Goal: Task Accomplishment & Management: Manage account settings

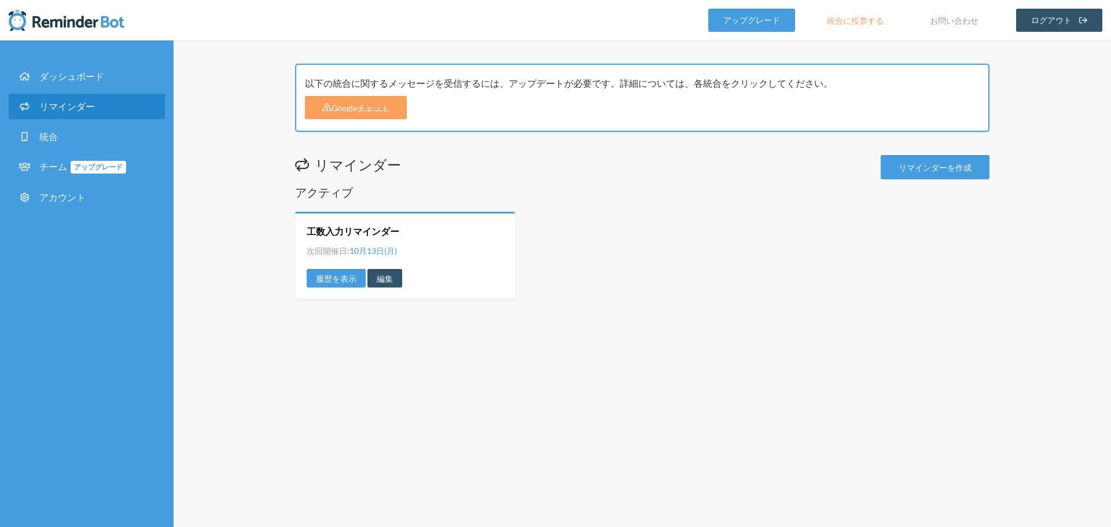
click at [351, 286] on link "履歴を表示" at bounding box center [336, 278] width 59 height 19
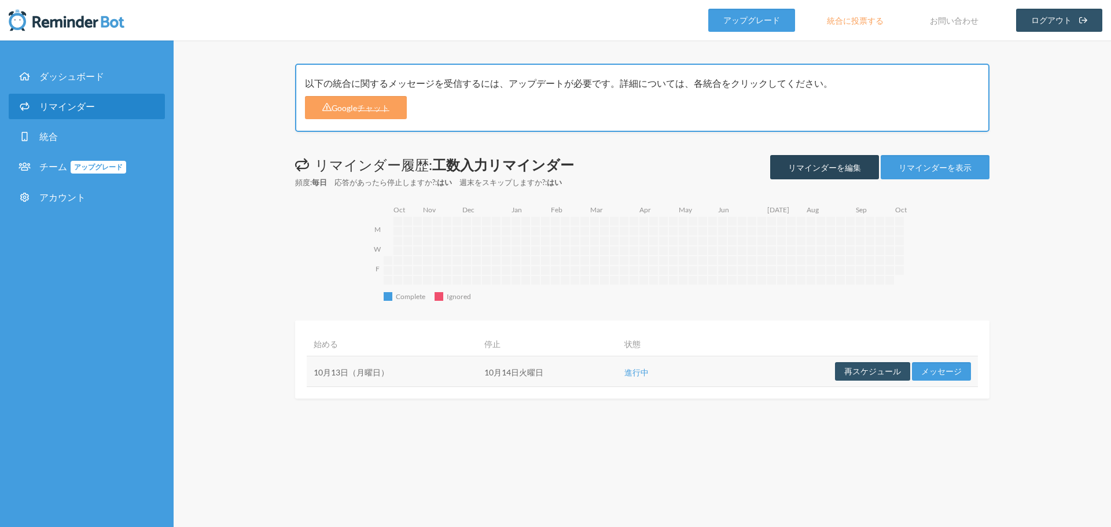
click at [861, 168] on font "リマインダーを編集" at bounding box center [824, 168] width 73 height 10
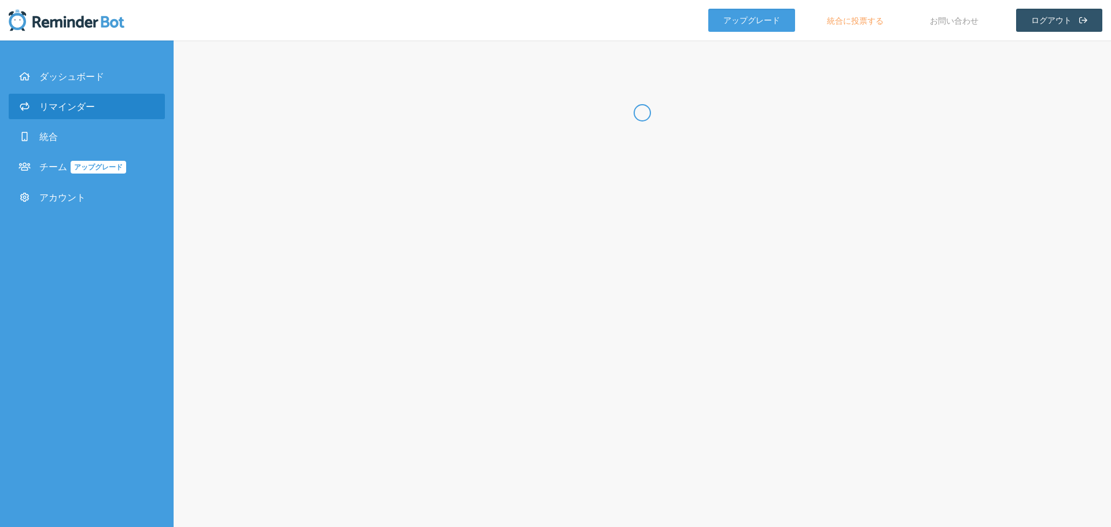
type input "工数入力リマインダー"
checkbox input "true"
select select "16:45:00"
select select "17:00:00"
select select "true"
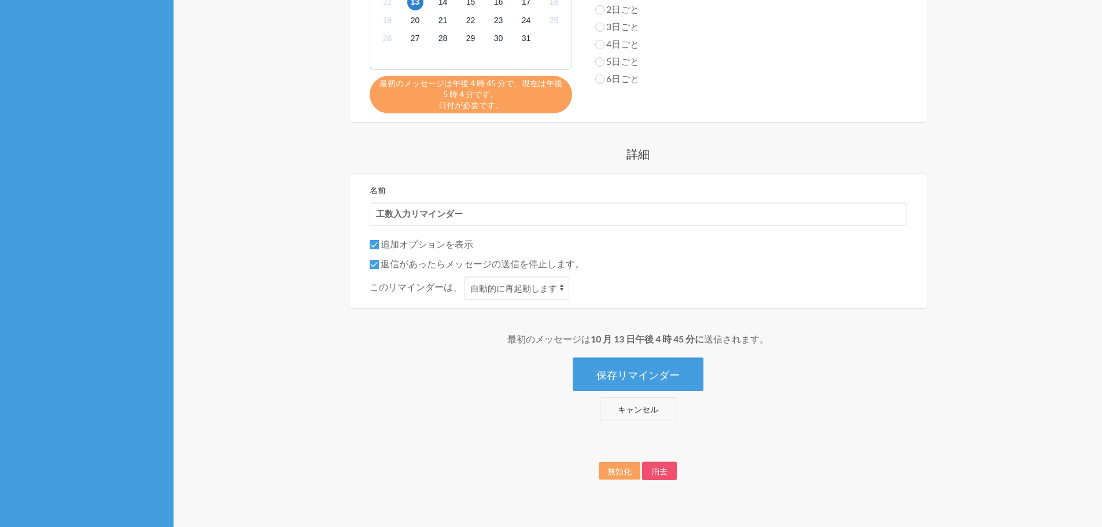
scroll to position [576, 0]
